Goal: Information Seeking & Learning: Learn about a topic

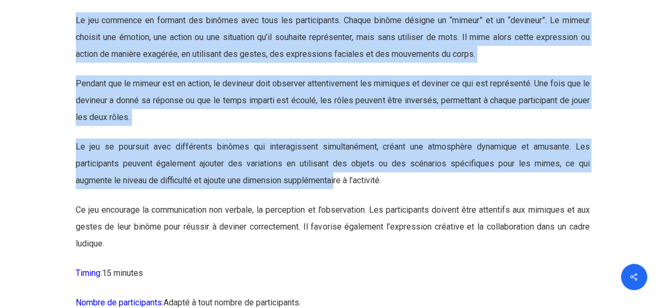
scroll to position [4365, 0]
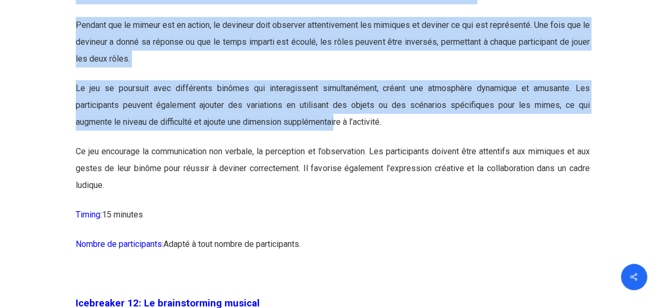
drag, startPoint x: 74, startPoint y: 120, endPoint x: 349, endPoint y: 276, distance: 315.9
copy div "Loremipsum 38: Do sit ame consecte Adipisci: Elitseddoe te incididuntutl etd ma…"
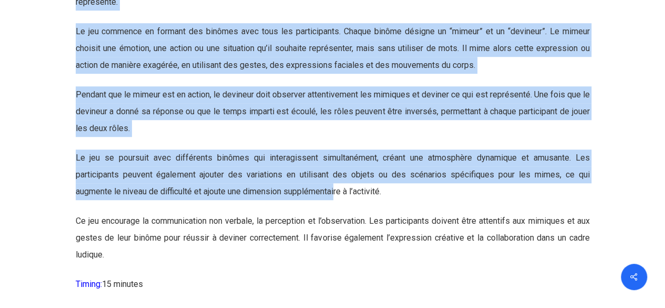
scroll to position [4313, 0]
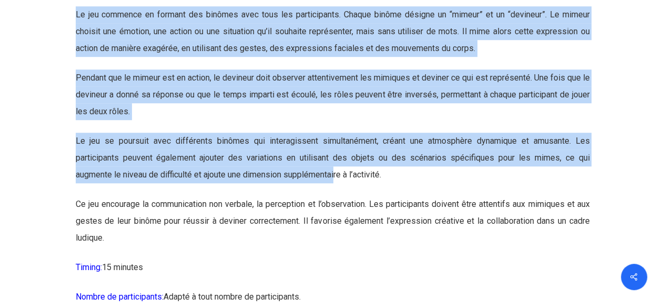
click at [252, 196] on p "Le jeu se poursuit avec différents binômes qui interagissent simultanément, cré…" at bounding box center [333, 164] width 514 height 63
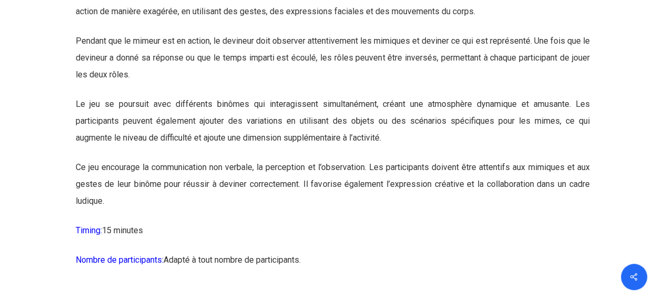
scroll to position [4418, 0]
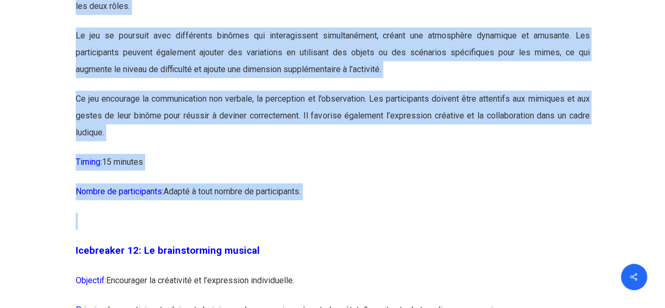
drag, startPoint x: 42, startPoint y: 123, endPoint x: 194, endPoint y: 275, distance: 214.6
copy div "Loremipsum 6: Dolors ametc adipi-elitsed ! Doeiusmo: Temporinci u’laboreetdo ma…"
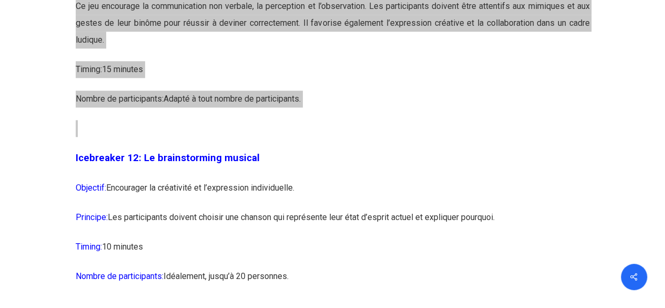
scroll to position [4523, 0]
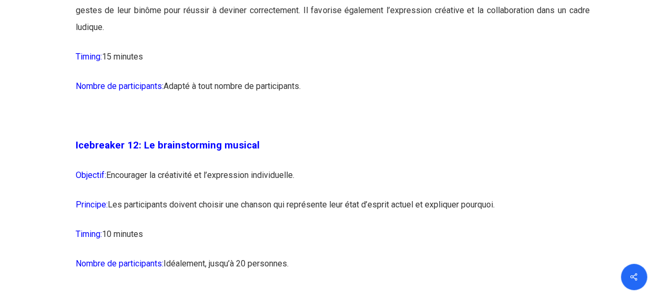
click at [317, 167] on p "Icebreaker 12: Le brainstorming musical" at bounding box center [333, 152] width 514 height 30
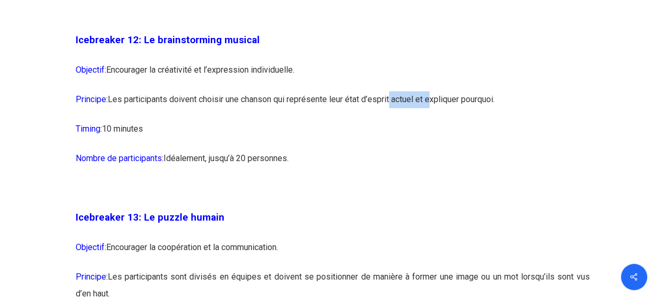
drag, startPoint x: 392, startPoint y: 134, endPoint x: 430, endPoint y: 134, distance: 37.9
click at [430, 120] on p "Principe: Les participants doivent choisir une chanson qui représente leur état…" at bounding box center [333, 105] width 514 height 29
click at [333, 150] on p "Timing: 10 minutes" at bounding box center [333, 134] width 514 height 29
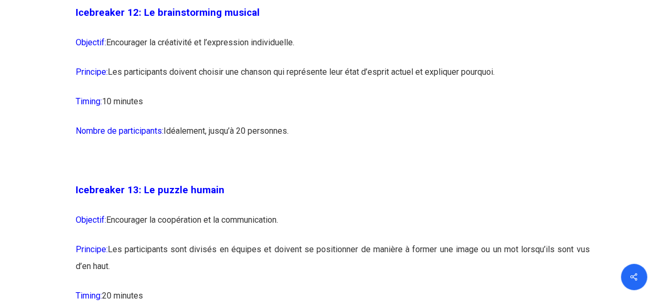
scroll to position [4681, 0]
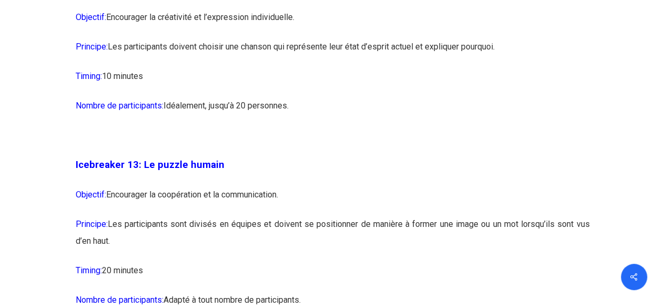
drag, startPoint x: 77, startPoint y: 21, endPoint x: 324, endPoint y: 138, distance: 273.6
copy div "Icebreaker 12: Le brainstorming musical Objectif: Encourager la créativité et l…"
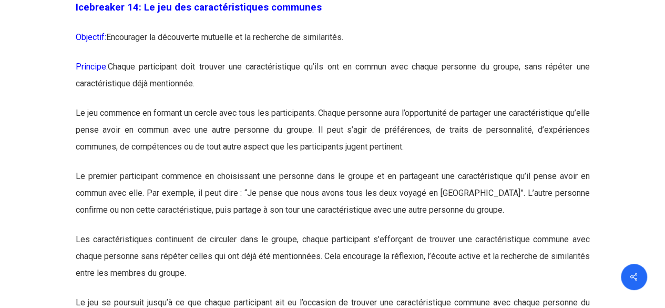
scroll to position [5049, 0]
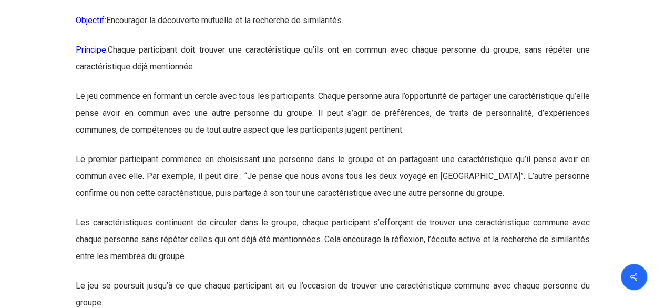
click at [345, 214] on p "Le premier participant commence en choisissant une personne dans le groupe et e…" at bounding box center [333, 182] width 514 height 63
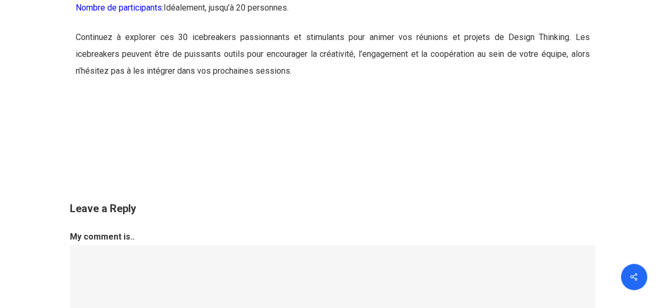
scroll to position [10992, 0]
